Goal: Transaction & Acquisition: Obtain resource

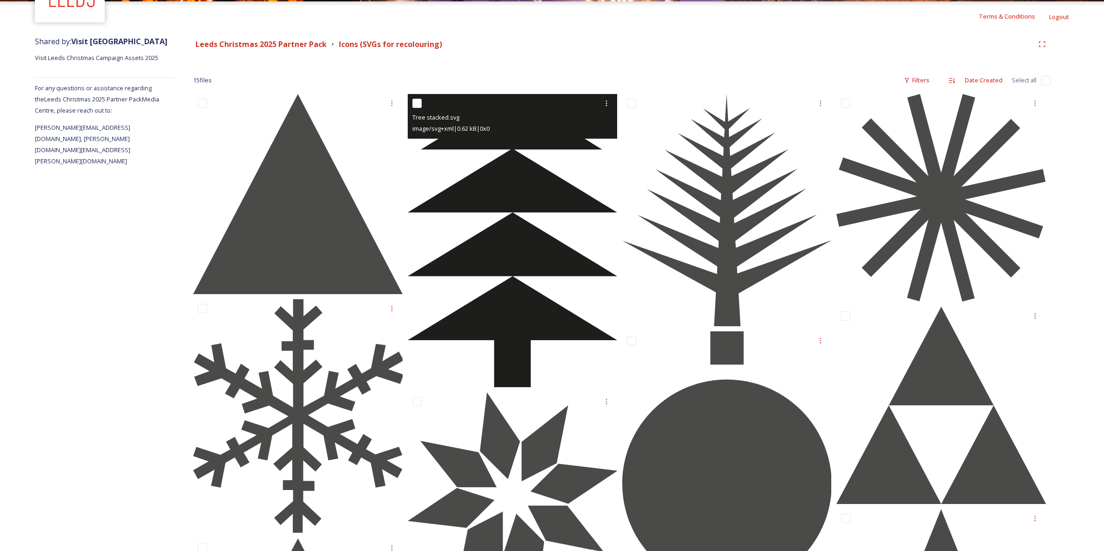
scroll to position [30, 0]
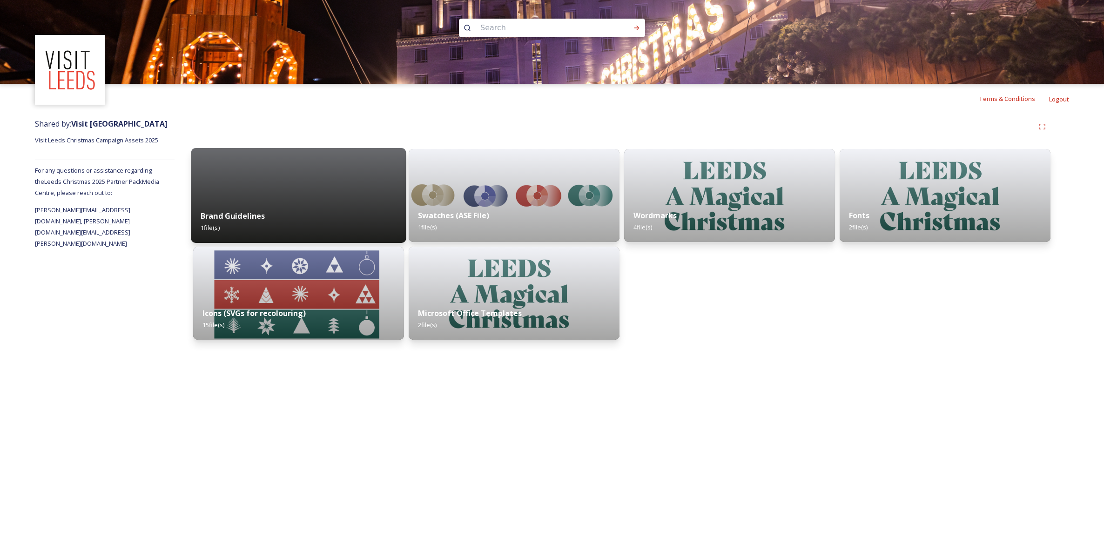
click at [379, 232] on div "Brand Guidelines 1 file(s)" at bounding box center [298, 222] width 215 height 42
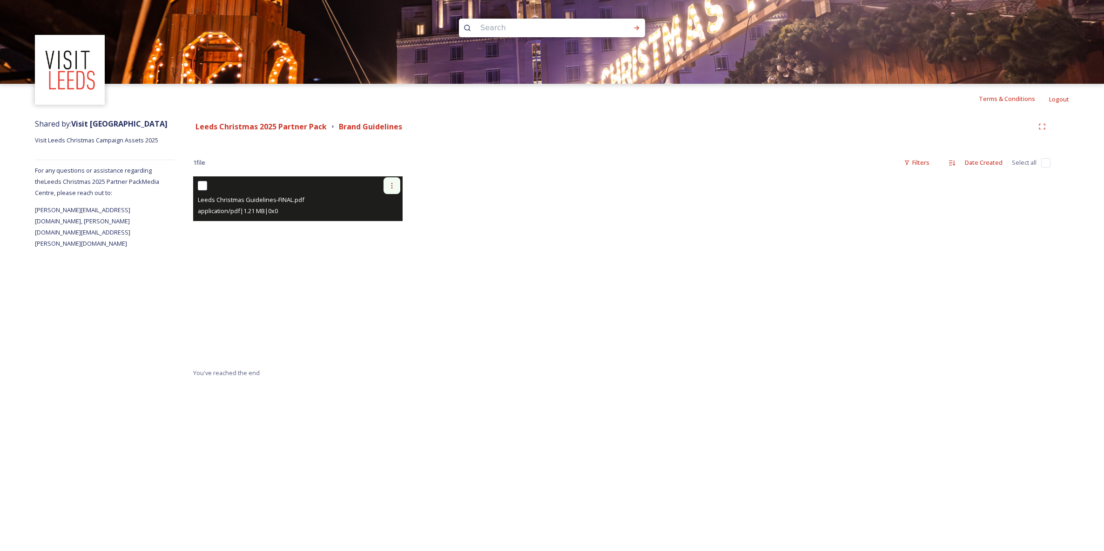
click at [390, 186] on icon at bounding box center [391, 185] width 7 height 7
click at [382, 204] on span "View File" at bounding box center [379, 205] width 24 height 9
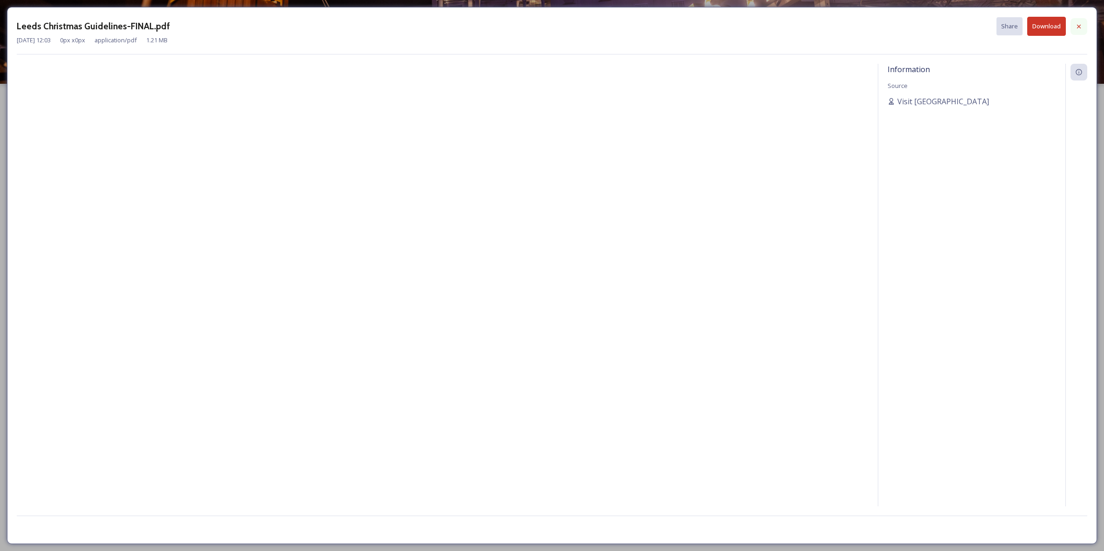
drag, startPoint x: 1075, startPoint y: 17, endPoint x: 1077, endPoint y: 22, distance: 5.3
click at [1075, 19] on div "Leeds Christmas Guidelines-FINAL.pdf Share Download" at bounding box center [552, 26] width 1070 height 19
click at [1077, 24] on icon at bounding box center [1078, 26] width 7 height 7
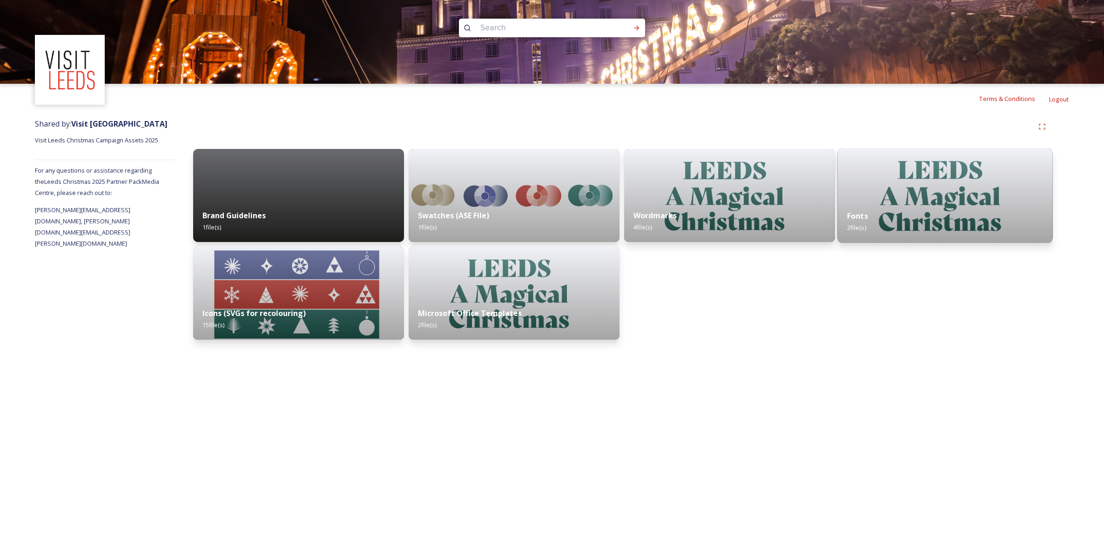
click at [958, 198] on img at bounding box center [944, 195] width 215 height 95
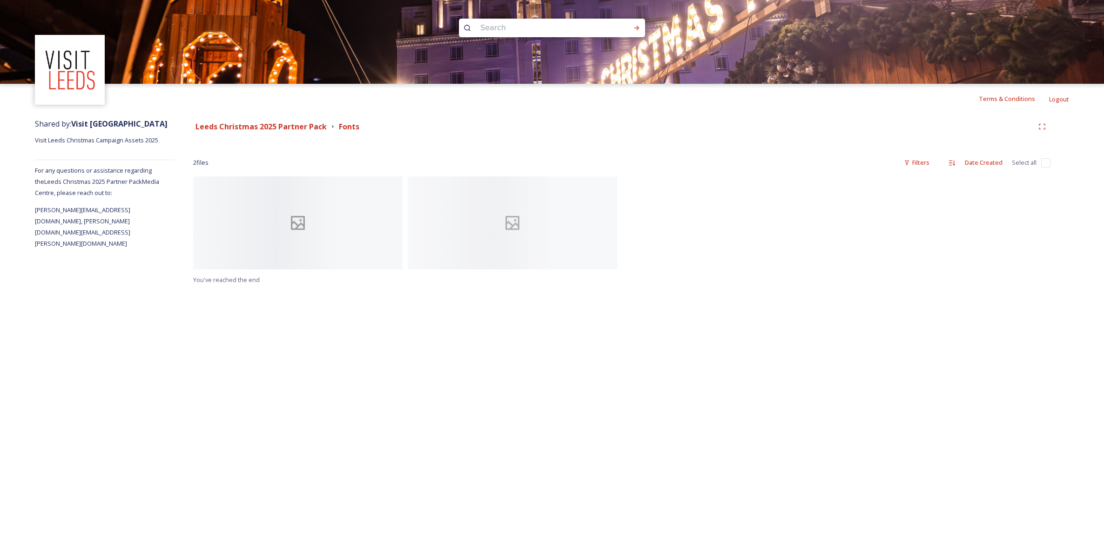
click at [352, 219] on div at bounding box center [297, 222] width 209 height 93
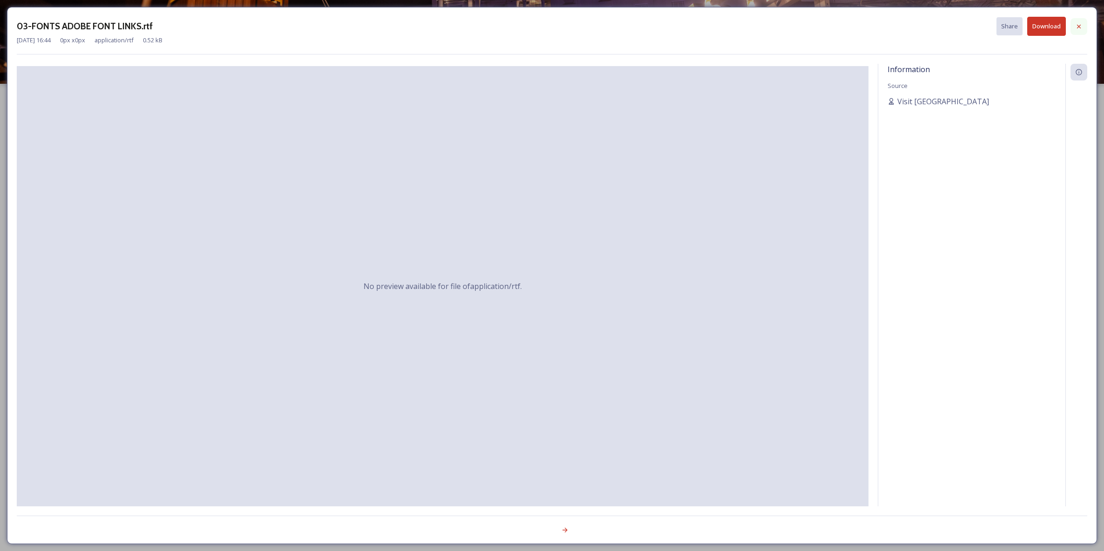
click at [1074, 23] on div at bounding box center [1078, 26] width 17 height 17
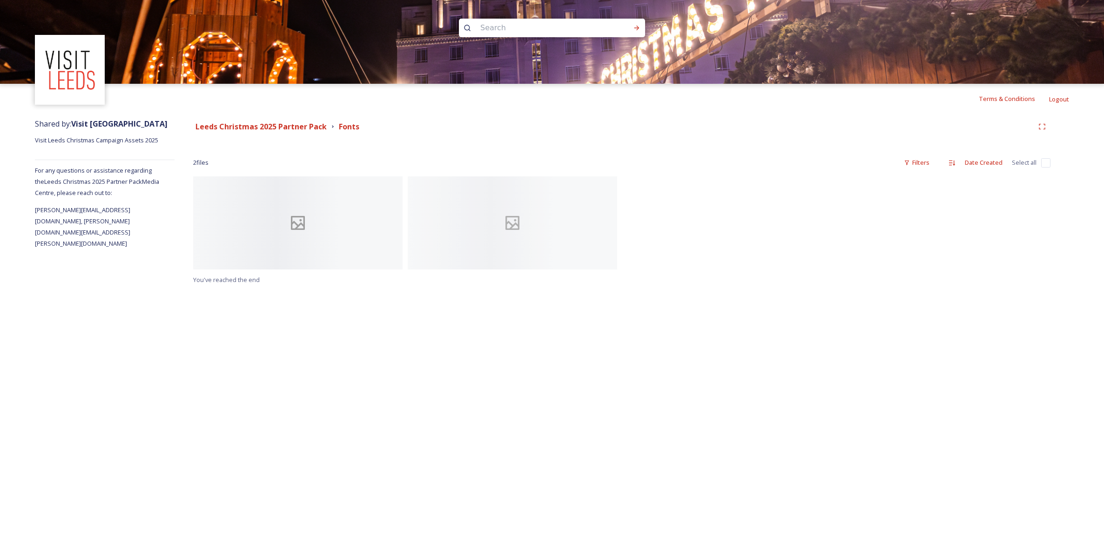
click at [324, 230] on div at bounding box center [297, 222] width 209 height 93
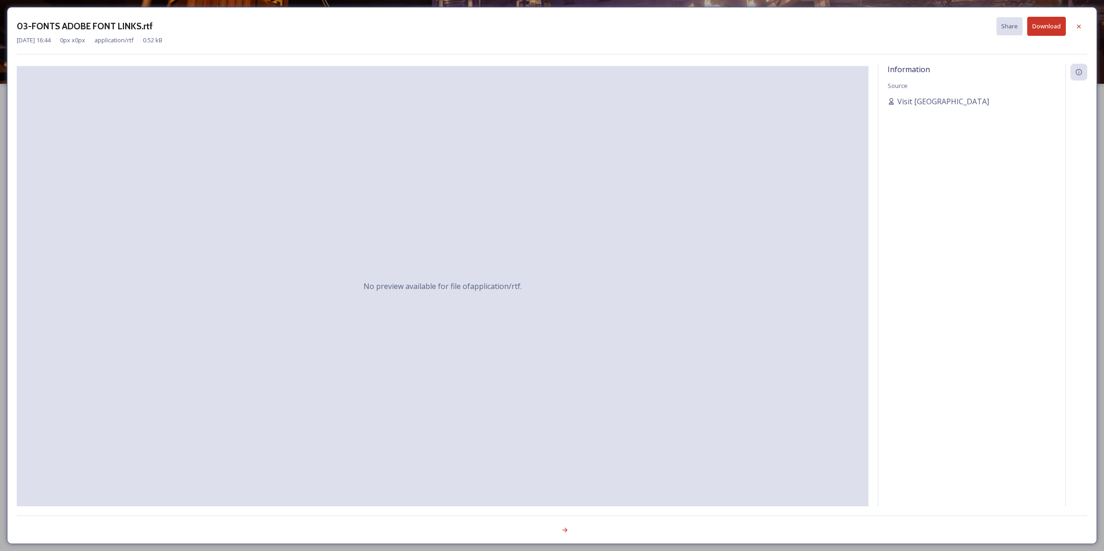
click at [1051, 23] on button "Download" at bounding box center [1046, 26] width 39 height 19
drag, startPoint x: 1080, startPoint y: 24, endPoint x: 971, endPoint y: 115, distance: 142.4
click at [1080, 24] on icon at bounding box center [1078, 26] width 7 height 7
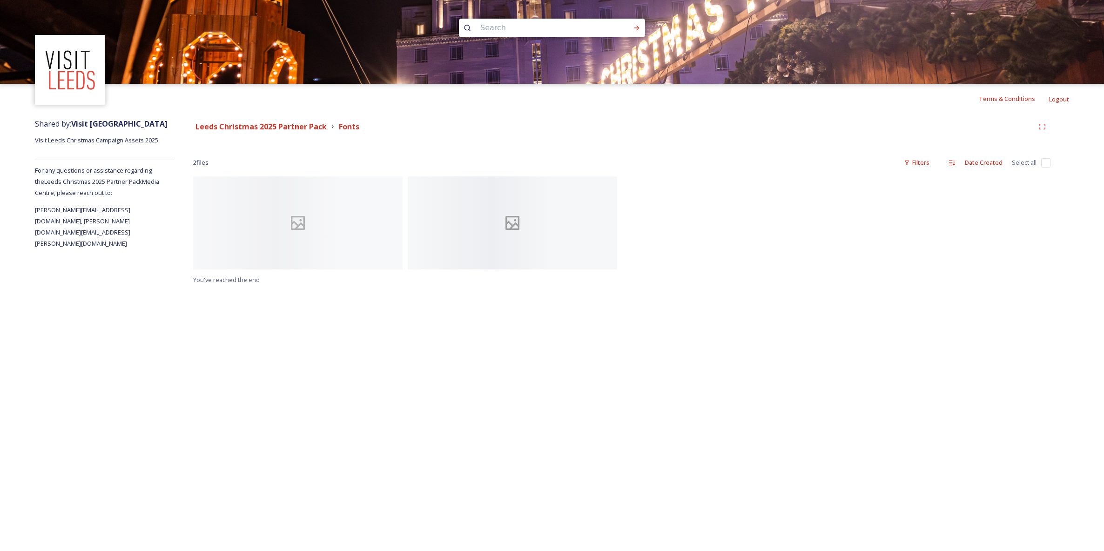
click at [497, 218] on icon at bounding box center [512, 223] width 42 height 19
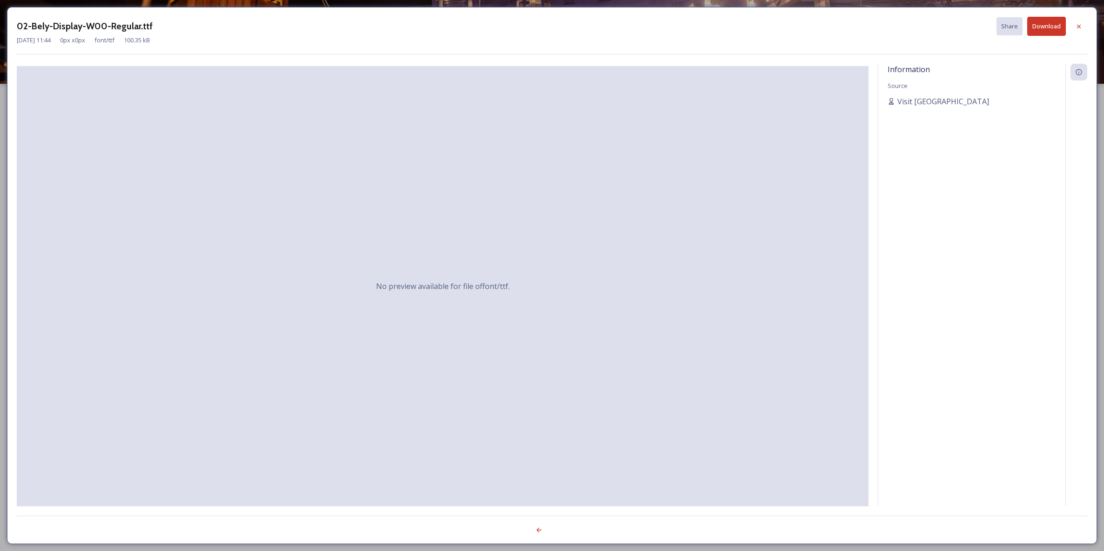
click at [1054, 26] on button "Download" at bounding box center [1046, 26] width 39 height 19
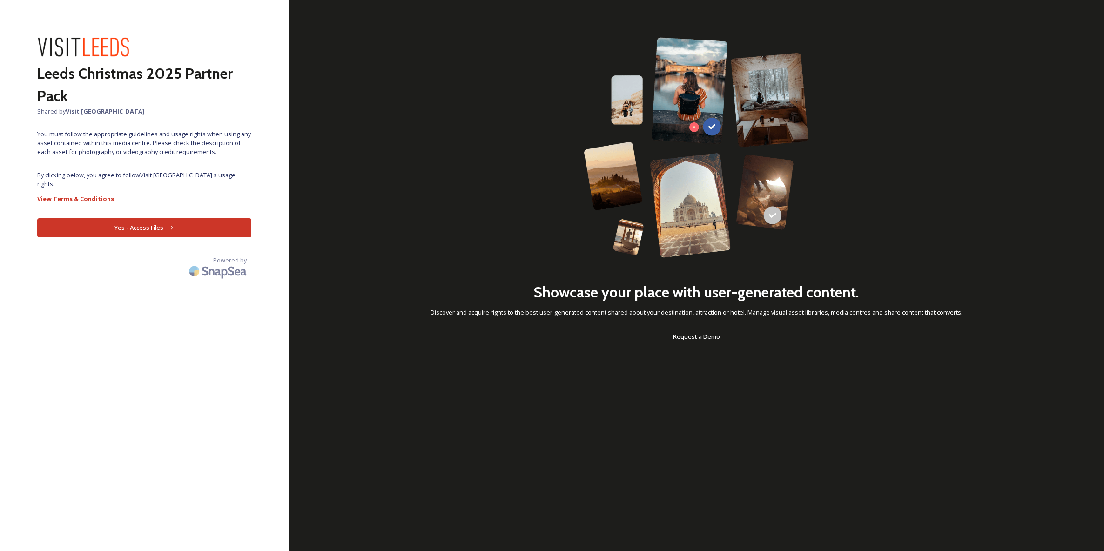
click at [196, 218] on button "Yes - Access Files" at bounding box center [144, 227] width 214 height 19
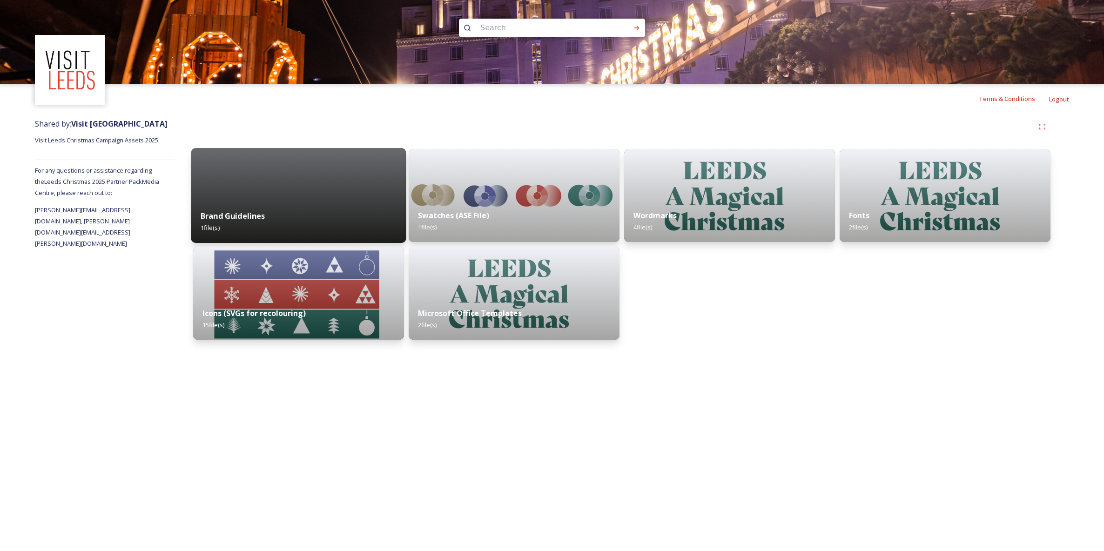
click at [375, 202] on div "Brand Guidelines 1 file(s)" at bounding box center [298, 222] width 215 height 42
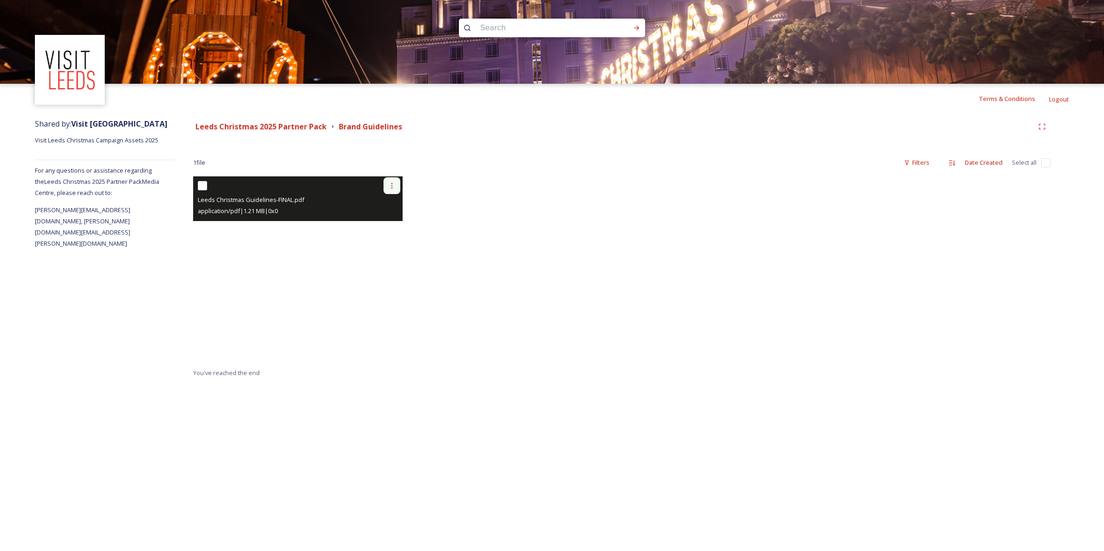
click at [388, 187] on icon at bounding box center [391, 185] width 7 height 7
click at [390, 204] on span "View File" at bounding box center [379, 205] width 24 height 9
